Goal: Task Accomplishment & Management: Use online tool/utility

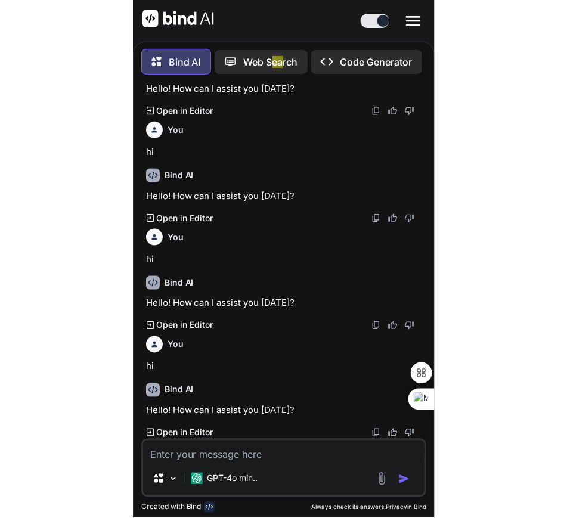
scroll to position [187, 0]
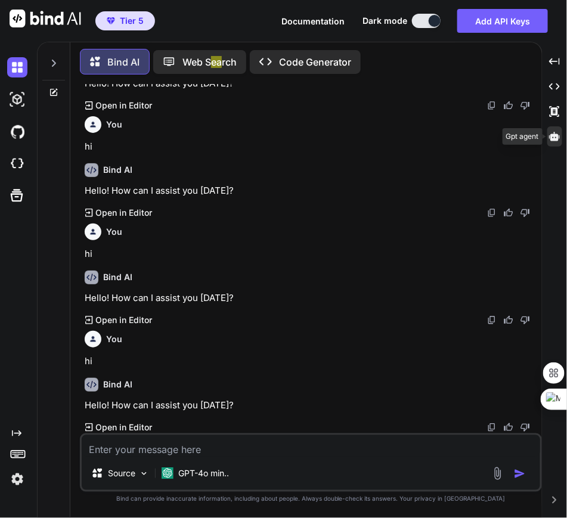
click at [111, 138] on icon at bounding box center [554, 136] width 11 height 11
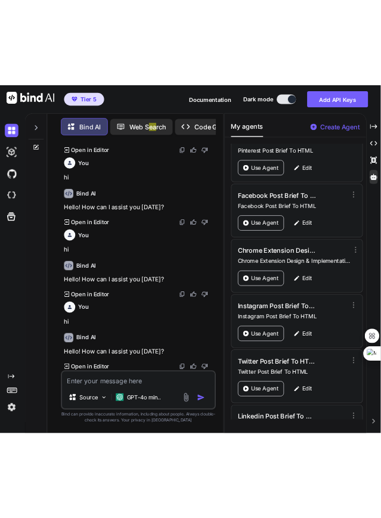
scroll to position [105, 0]
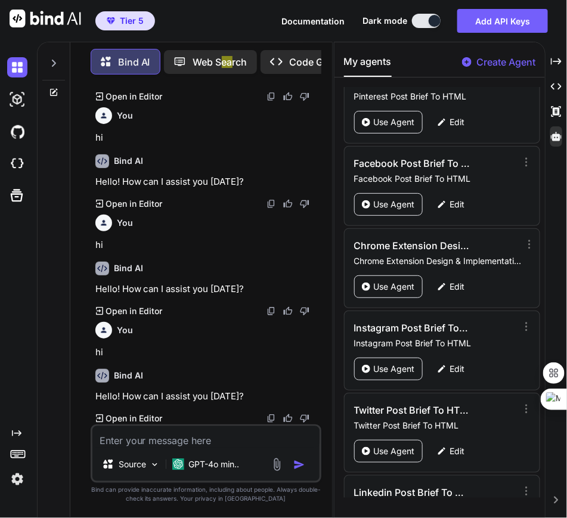
click at [111, 64] on p "Create Agent" at bounding box center [505, 62] width 59 height 14
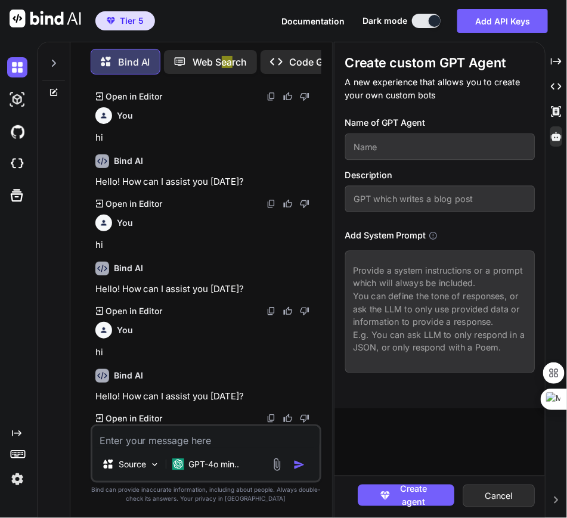
click at [111, 143] on input "text" at bounding box center [438, 146] width 189 height 26
type textarea "x"
type input "G"
type textarea "x"
type input "Ge"
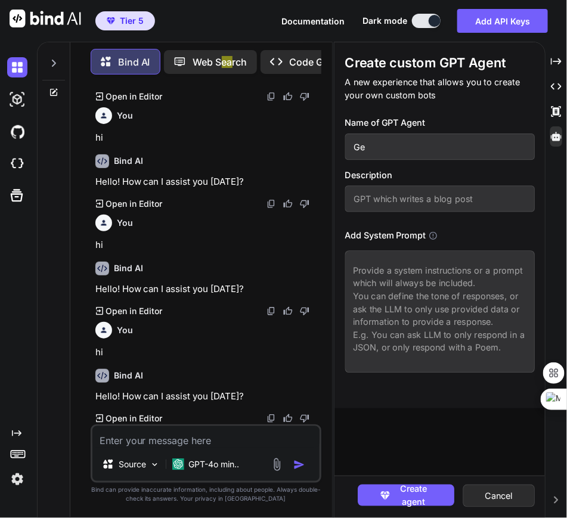
type textarea "x"
type input "Gen"
type textarea "x"
type input "Gene"
type textarea "x"
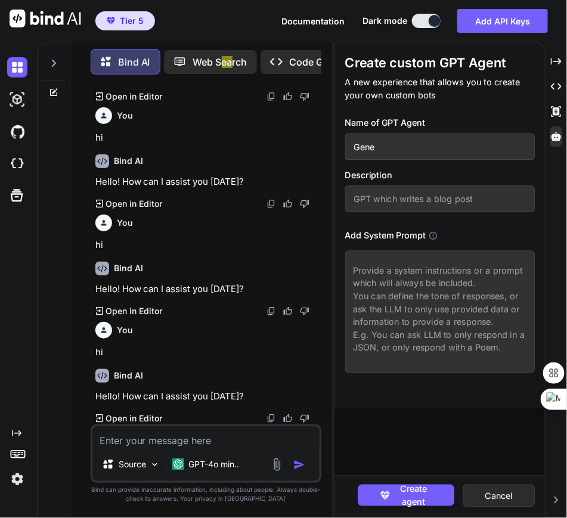
type input "Gener"
type textarea "x"
type input "Genera"
type textarea "x"
type input "General"
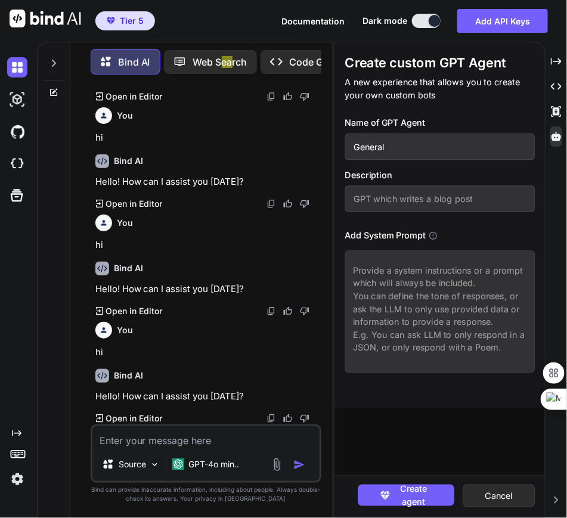
type textarea "x"
type input "General"
type textarea "x"
type input "General P"
type textarea "x"
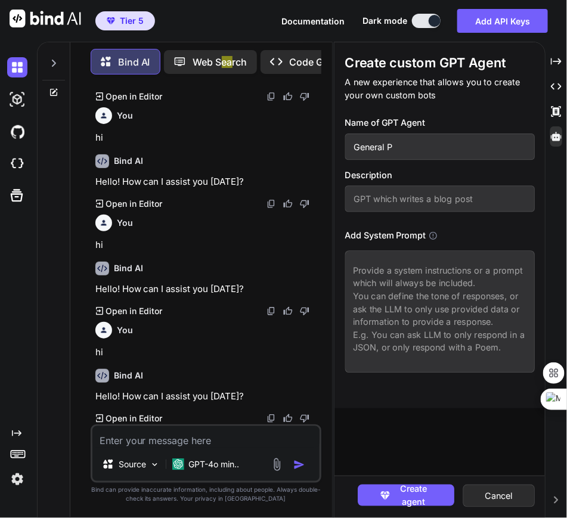
type input "General Pu"
type textarea "x"
type input "General Pur"
type textarea "x"
type input "General Purp"
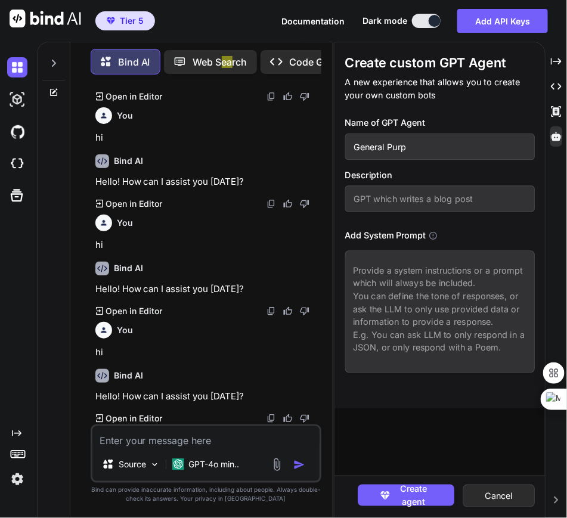
type textarea "x"
type input "General Purpo"
type textarea "x"
type input "General Purpos"
type textarea "x"
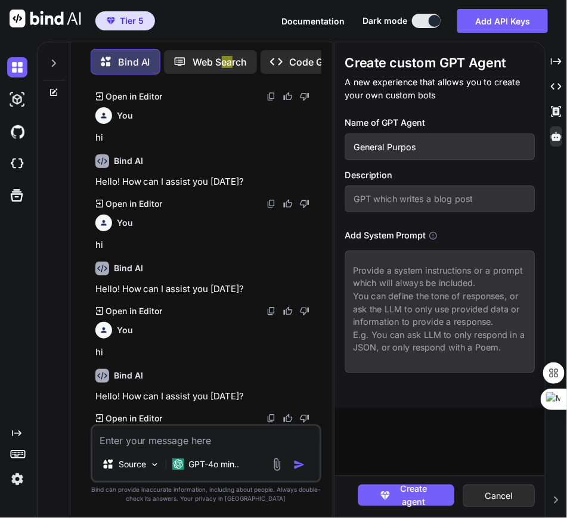
type input "General Purpose"
type textarea "x"
type input "General Purpose"
type textarea "x"
type input "General Purpose"
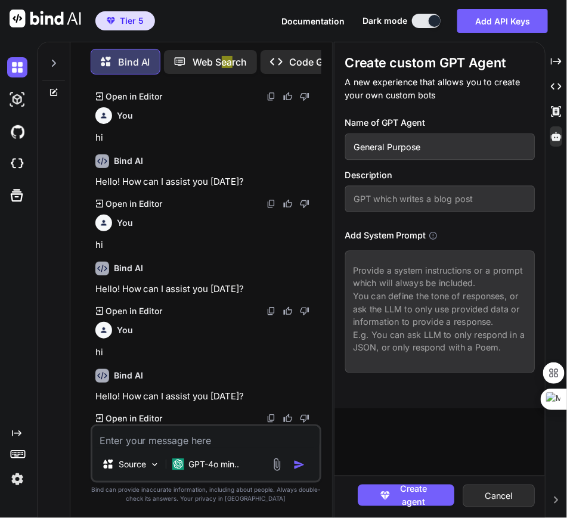
type textarea "x"
type input "G"
type textarea "x"
type input "Gw"
type textarea "x"
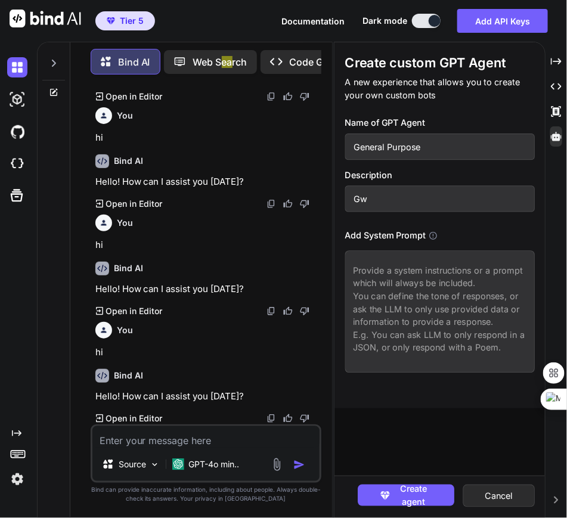
type input "Gwn"
type textarea "x"
type input "Gw"
type textarea "x"
type input "G"
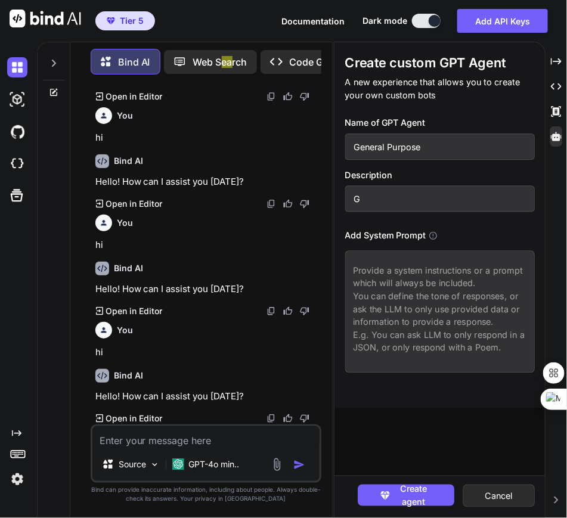
type textarea "x"
type input "Ge"
type textarea "x"
type input "G"
type textarea "x"
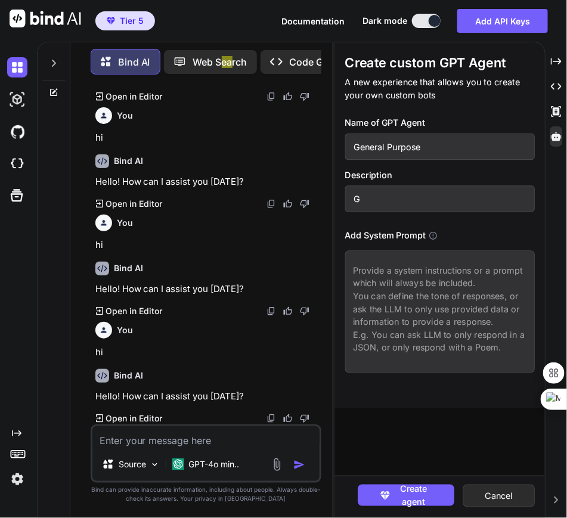
type input "Ge"
type textarea "x"
type input "Gen"
type textarea "x"
type input "Gene"
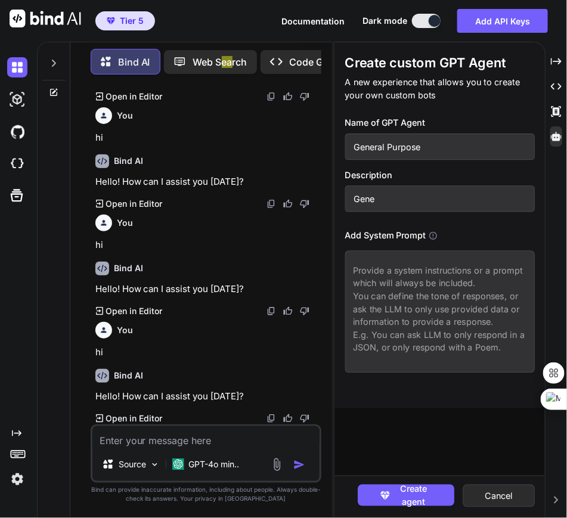
type textarea "x"
type input "Gener"
type textarea "x"
type input "Generl"
type textarea "x"
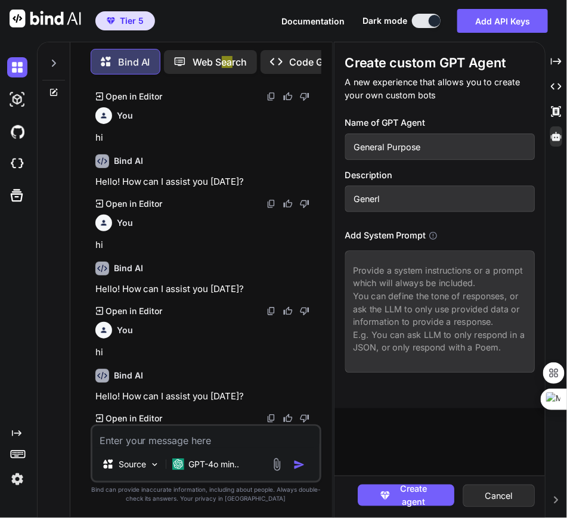
type input "Gener"
type textarea "x"
type input "Genera"
type textarea "x"
type input "General"
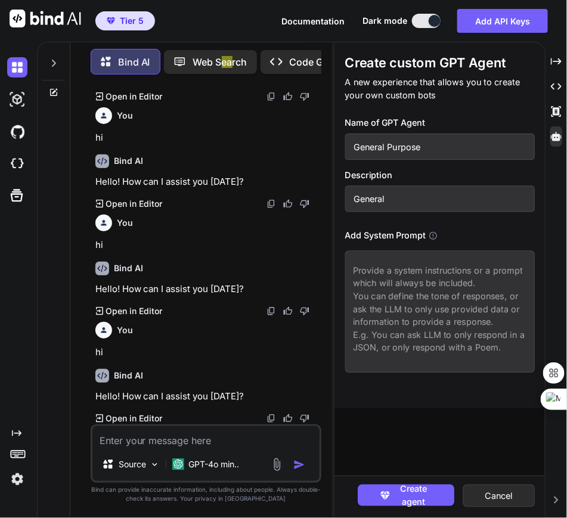
type textarea "x"
type input "General"
type textarea "x"
type input "General P"
type textarea "x"
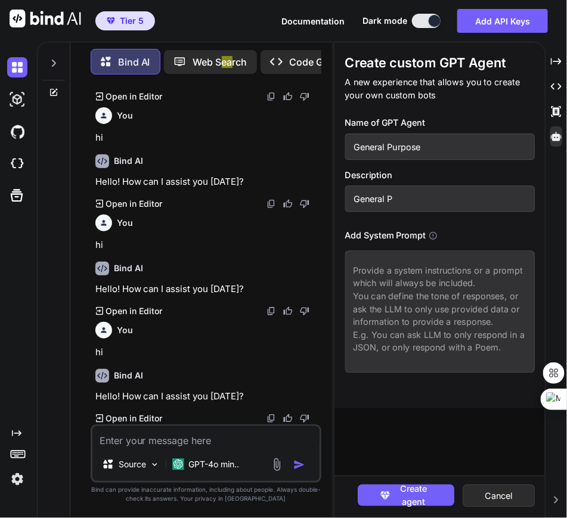
type input "General Pu"
type textarea "x"
type input "General Pur"
type textarea "x"
type input "General Purp"
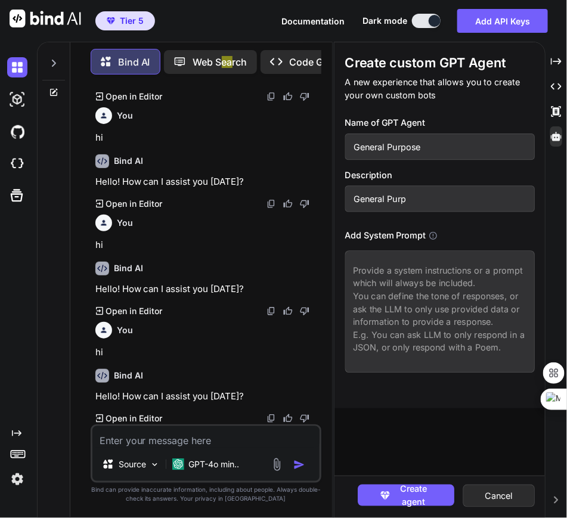
type textarea "x"
type input "General Purpo"
type textarea "x"
type input "General Purpos"
type textarea "x"
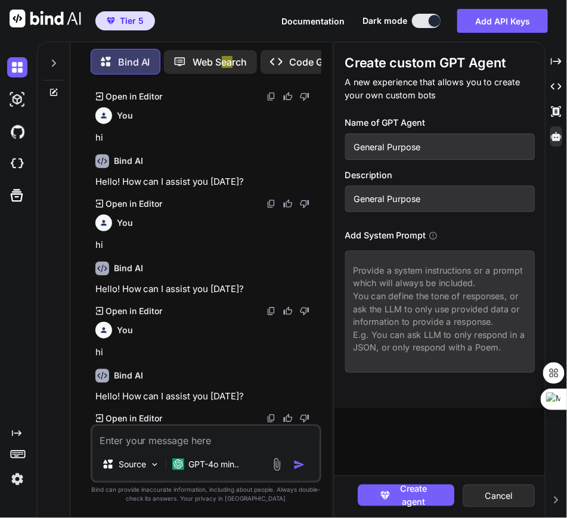
type input "General Purpose"
type textarea "x"
type input "General Purpose"
click at [111, 143] on input "General Purpose" at bounding box center [438, 146] width 189 height 26
type textarea "x"
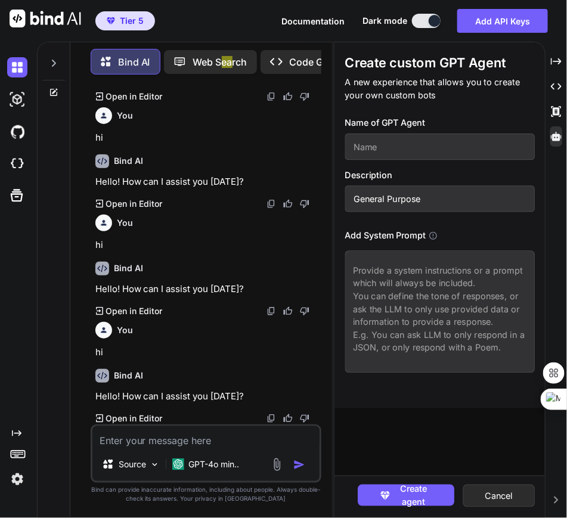
type textarea "x"
type input "General Purpose"
click at [111, 273] on textarea at bounding box center [438, 311] width 189 height 122
type textarea "x"
type textarea "Y"
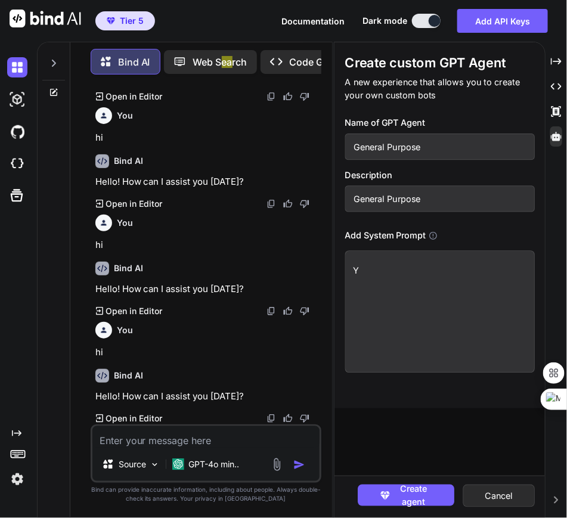
type textarea "x"
type textarea "Yu"
type textarea "x"
type textarea "Y"
type textarea "x"
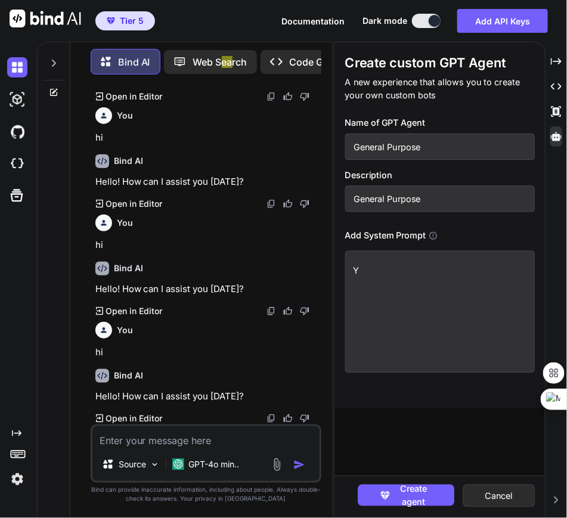
type textarea "Yo"
type textarea "x"
type textarea "You"
type textarea "x"
type textarea "You"
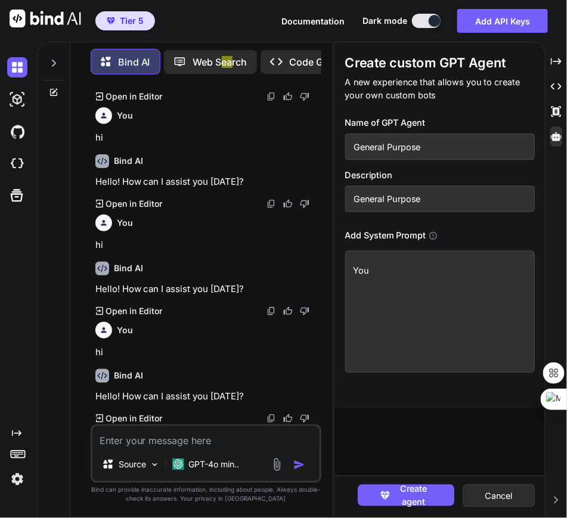
type textarea "x"
type textarea "You a"
type textarea "x"
type textarea "You ar"
type textarea "x"
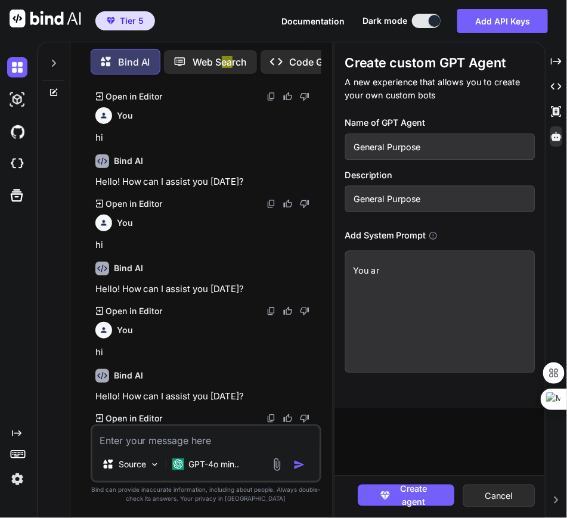
type textarea "You arw"
type textarea "x"
type textarea "You arw"
type textarea "x"
type textarea "You arw"
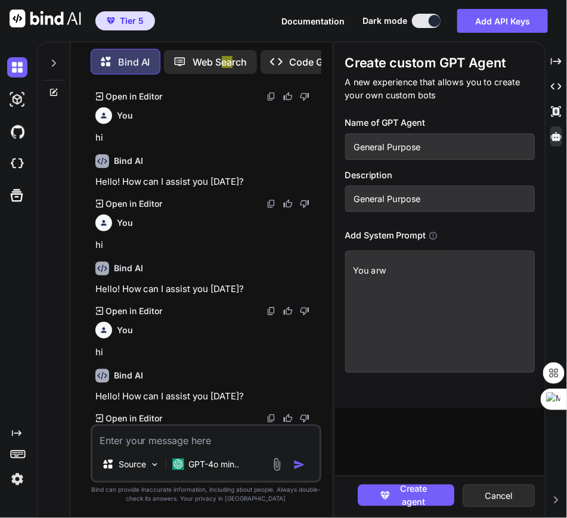
type textarea "x"
type textarea "You ar"
type textarea "x"
type textarea "You are"
type textarea "x"
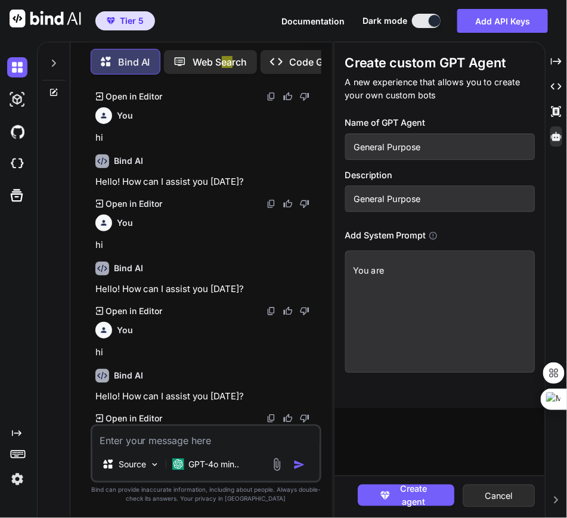
type textarea "You are"
type textarea "x"
type textarea "You are n"
type textarea "x"
type textarea "You are"
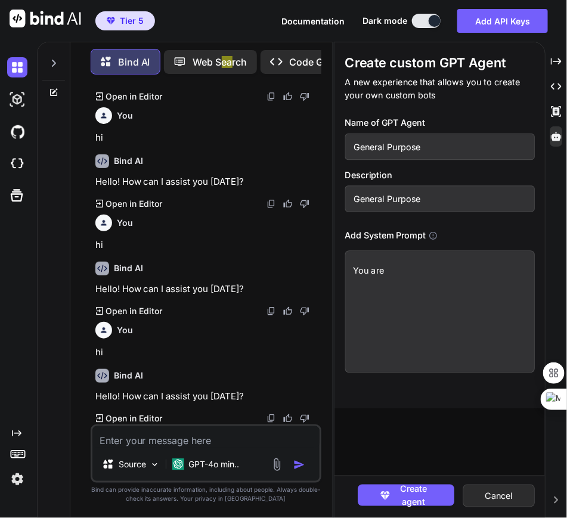
type textarea "x"
type textarea "You are a"
type textarea "x"
type textarea "You are an"
type textarea "x"
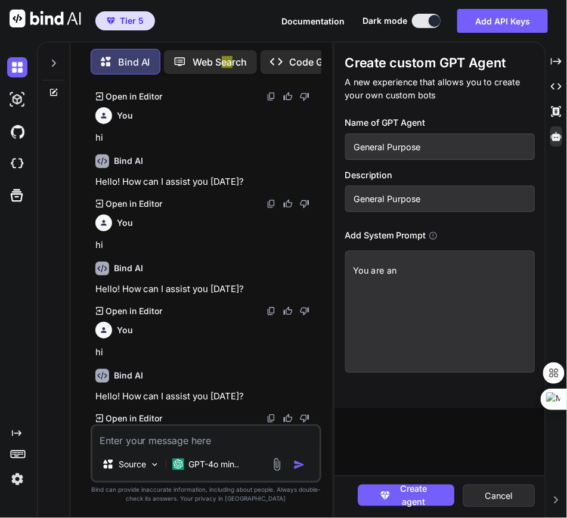
type textarea "You are an"
type textarea "x"
type textarea "You are an g"
type textarea "x"
type textarea "You are an"
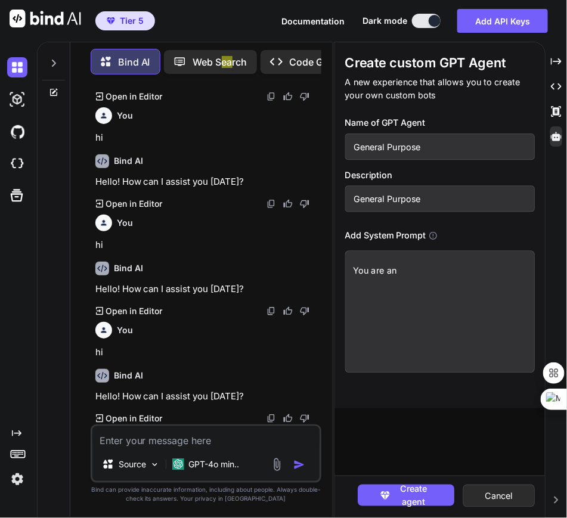
type textarea "x"
type textarea "You are an h"
type textarea "x"
type textarea "You are an he"
type textarea "x"
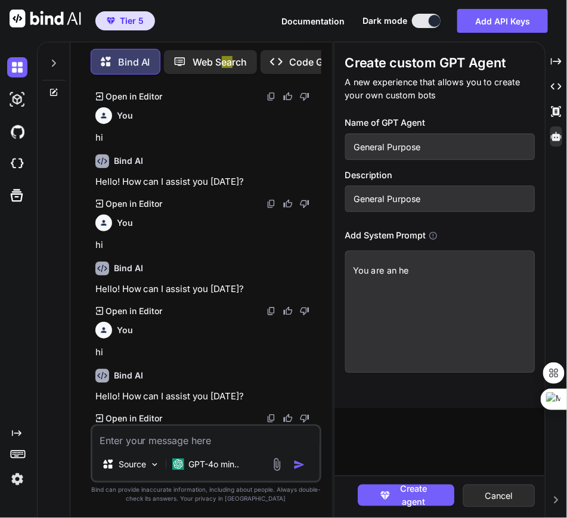
type textarea "You are an hel"
type textarea "x"
type textarea "You are an help"
type textarea "x"
type textarea "You are an helpf"
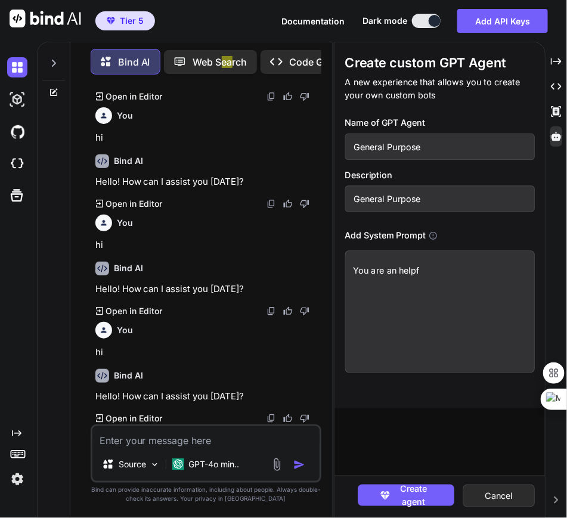
type textarea "x"
type textarea "You are an helpfu"
type textarea "x"
type textarea "You are an helpful"
type textarea "x"
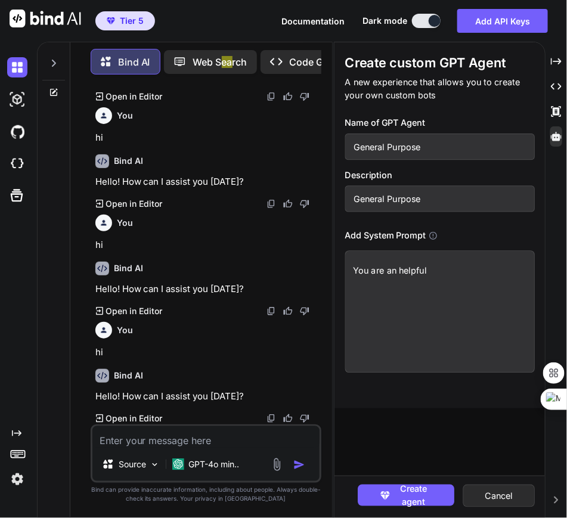
type textarea "You are an helpful"
type textarea "x"
type textarea "You are an helpful a"
type textarea "x"
type textarea "You are an helpful as"
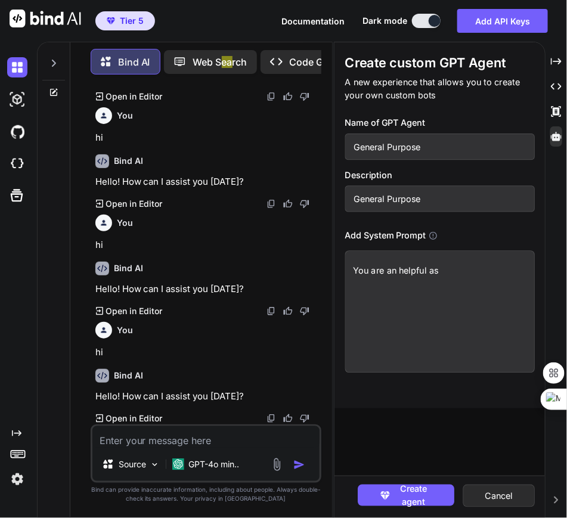
type textarea "x"
type textarea "You are an helpful ass"
type textarea "x"
type textarea "You are an helpful assi"
type textarea "x"
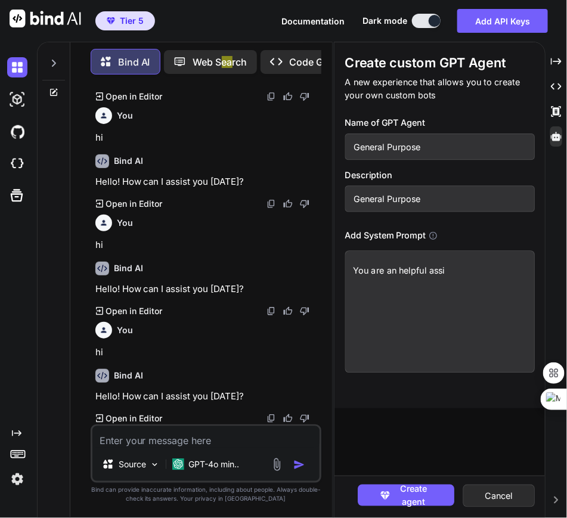
type textarea "You are an helpful assit"
type textarea "x"
type textarea "You are an helpful assi"
type textarea "x"
type textarea "You are an helpful assis"
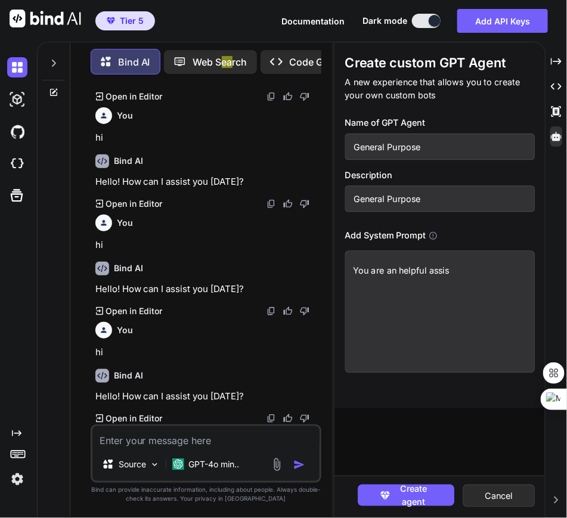
type textarea "x"
type textarea "You are an helpful assist"
type textarea "x"
type textarea "You are an helpful assista"
type textarea "x"
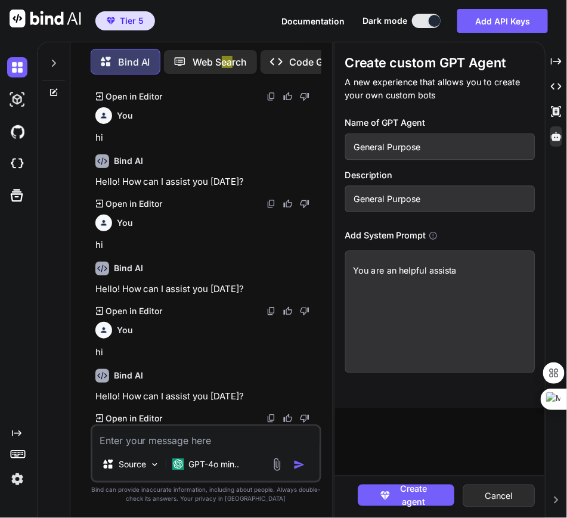
type textarea "You are an helpful assistan"
type textarea "x"
type textarea "You are an helpful assistant"
type textarea "x"
type textarea "You are an helpful assistant"
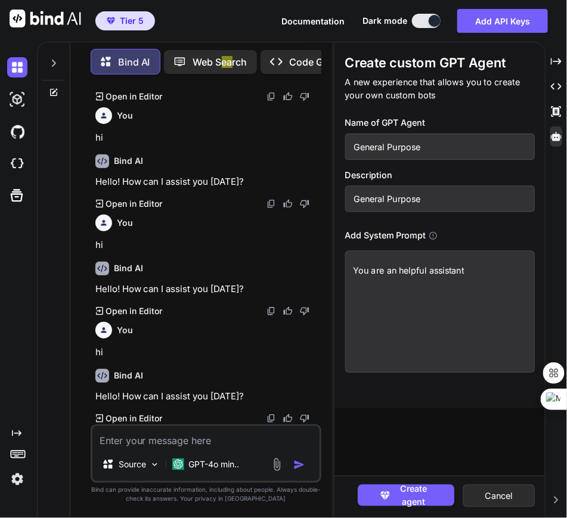
type textarea "x"
type textarea "You are an helpful assistant"
type textarea "x"
type textarea "You are an helpful assistant."
click at [111, 494] on span "Create agent" at bounding box center [413, 495] width 38 height 26
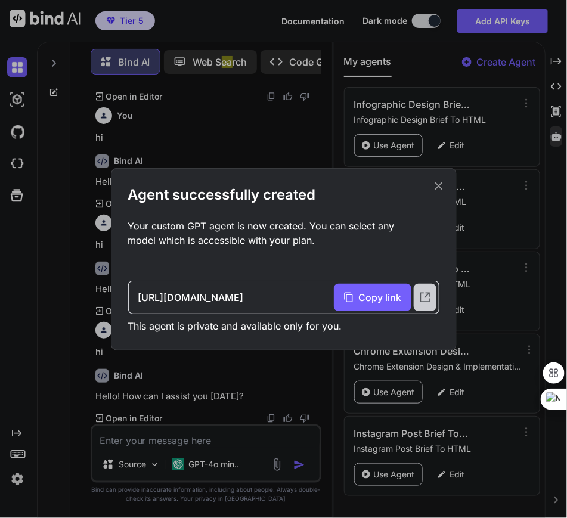
click at [111, 294] on icon at bounding box center [424, 297] width 10 height 10
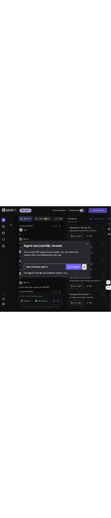
scroll to position [196, 0]
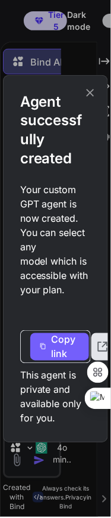
type textarea "x"
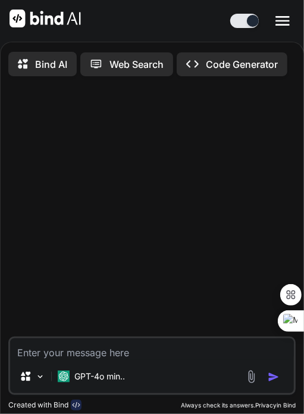
type textarea "x"
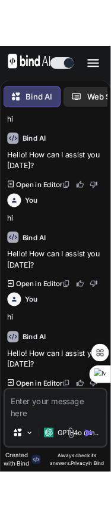
scroll to position [271, 0]
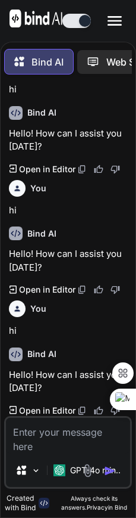
type textarea "x"
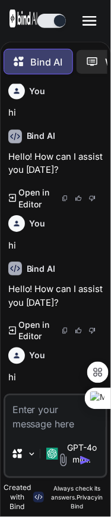
scroll to position [352, 0]
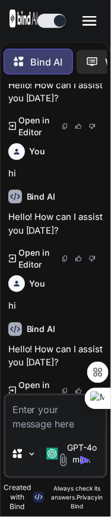
scroll to position [352, 0]
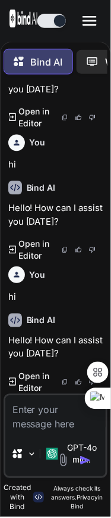
type textarea "x"
